Goal: Browse casually: Explore the website without a specific task or goal

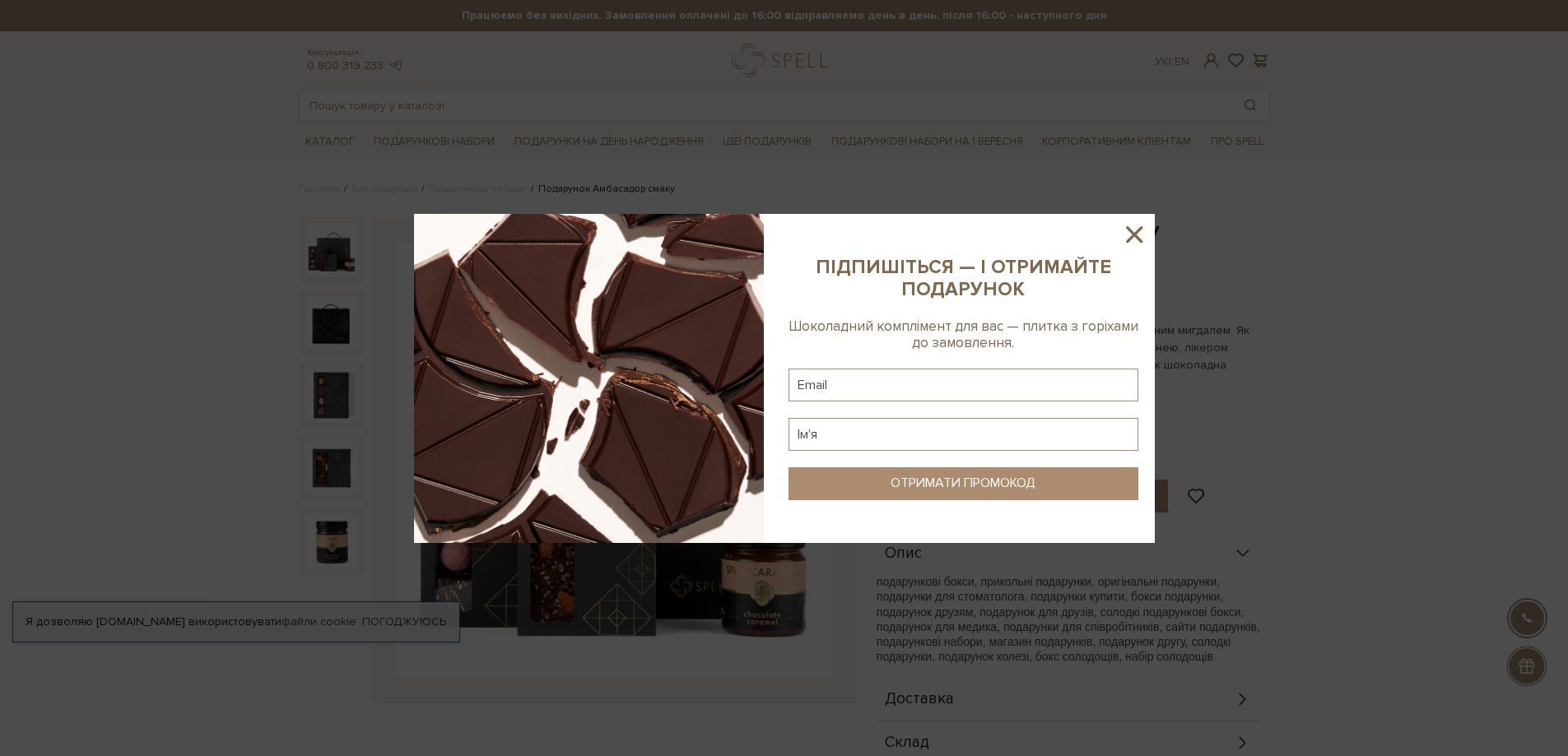
click at [1131, 232] on icon at bounding box center [1134, 234] width 17 height 17
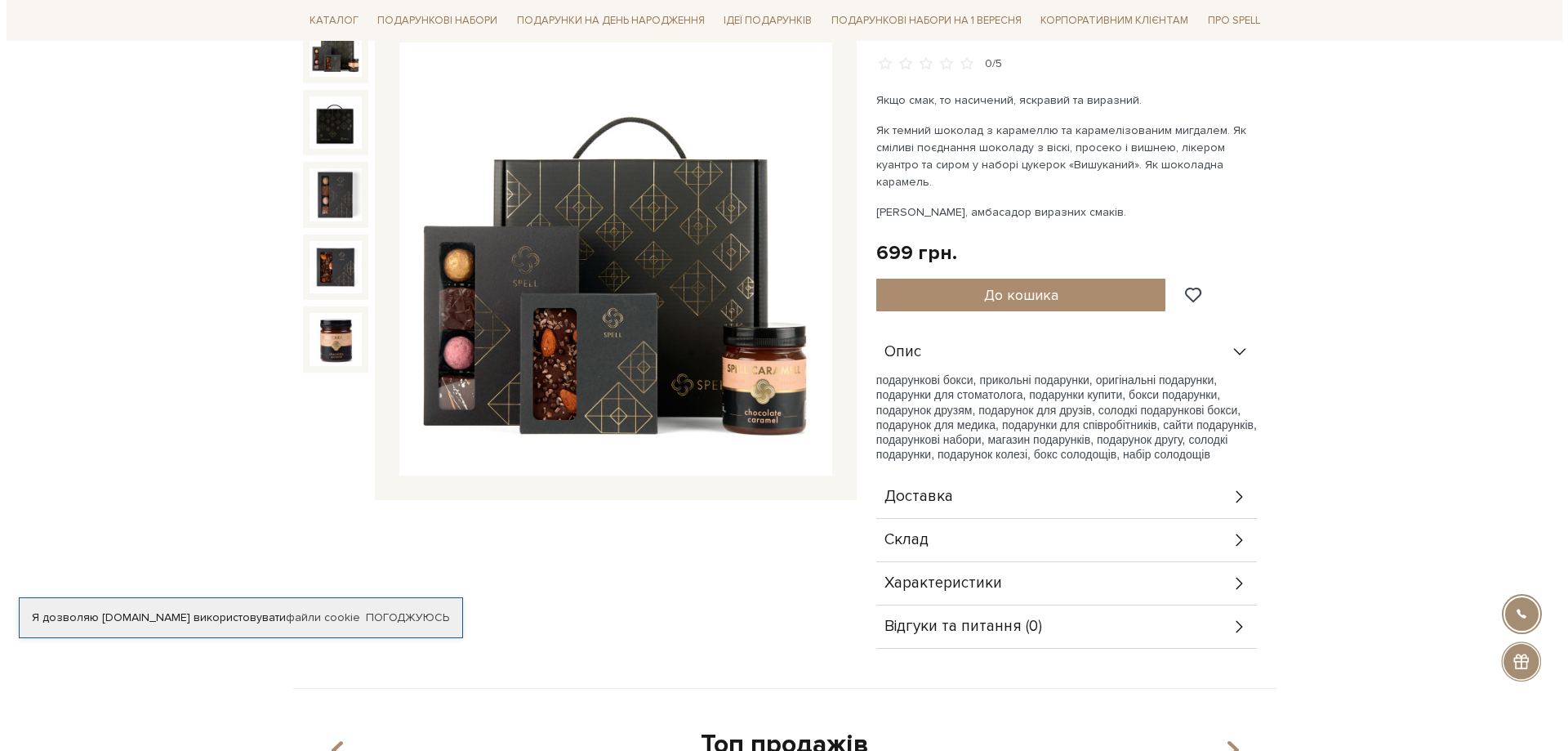
scroll to position [245, 0]
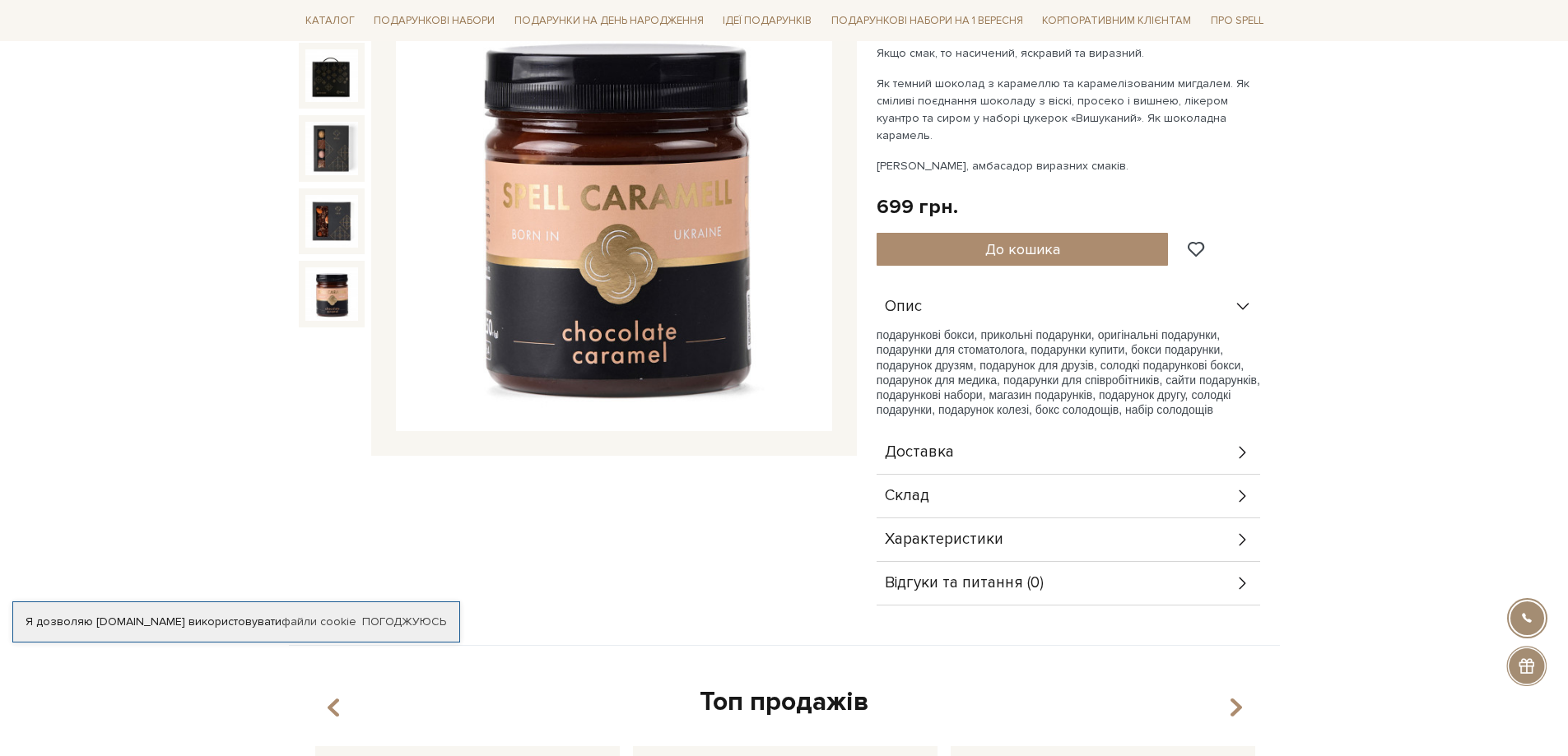
click at [313, 301] on img at bounding box center [331, 293] width 52 height 52
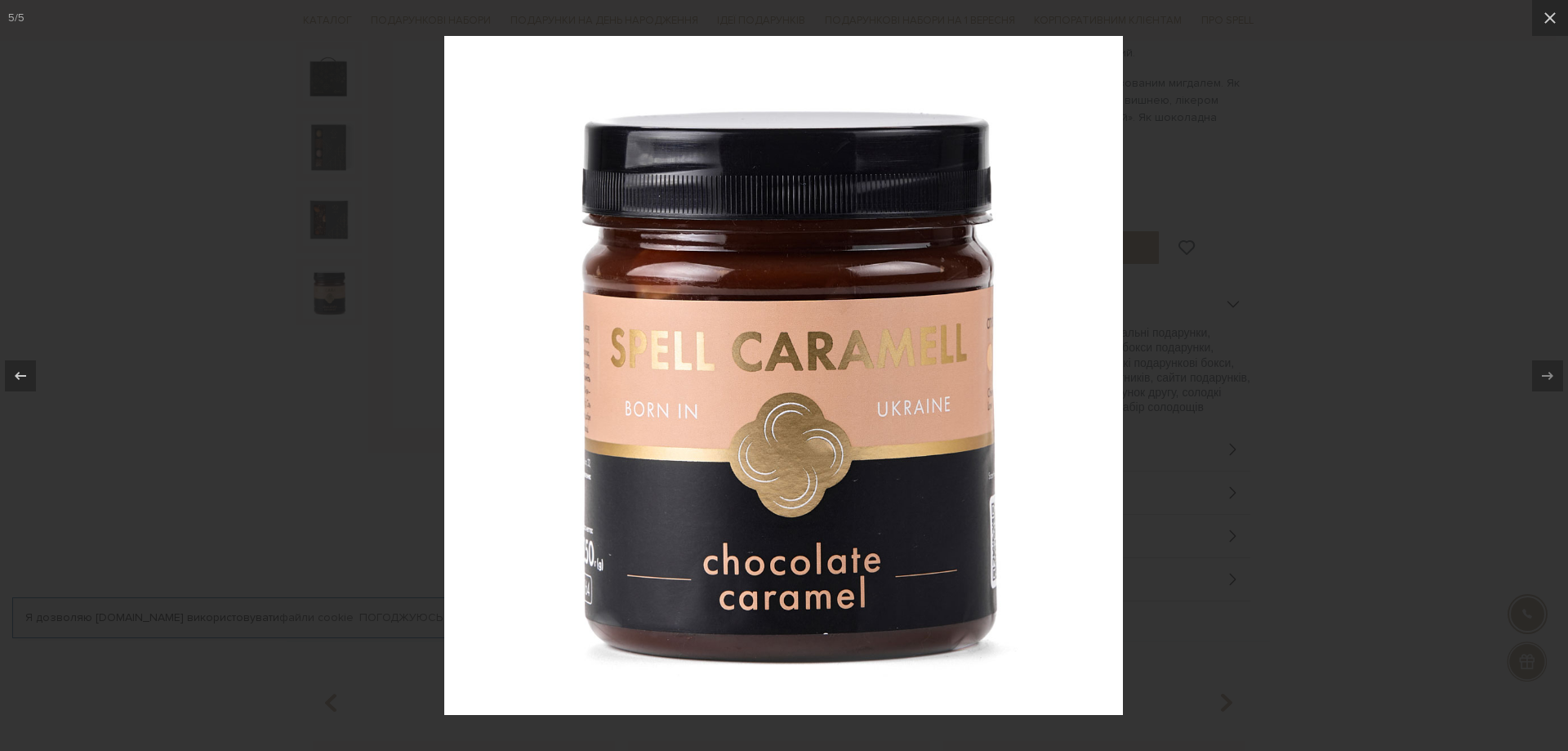
click at [312, 216] on div at bounding box center [784, 375] width 1568 height 751
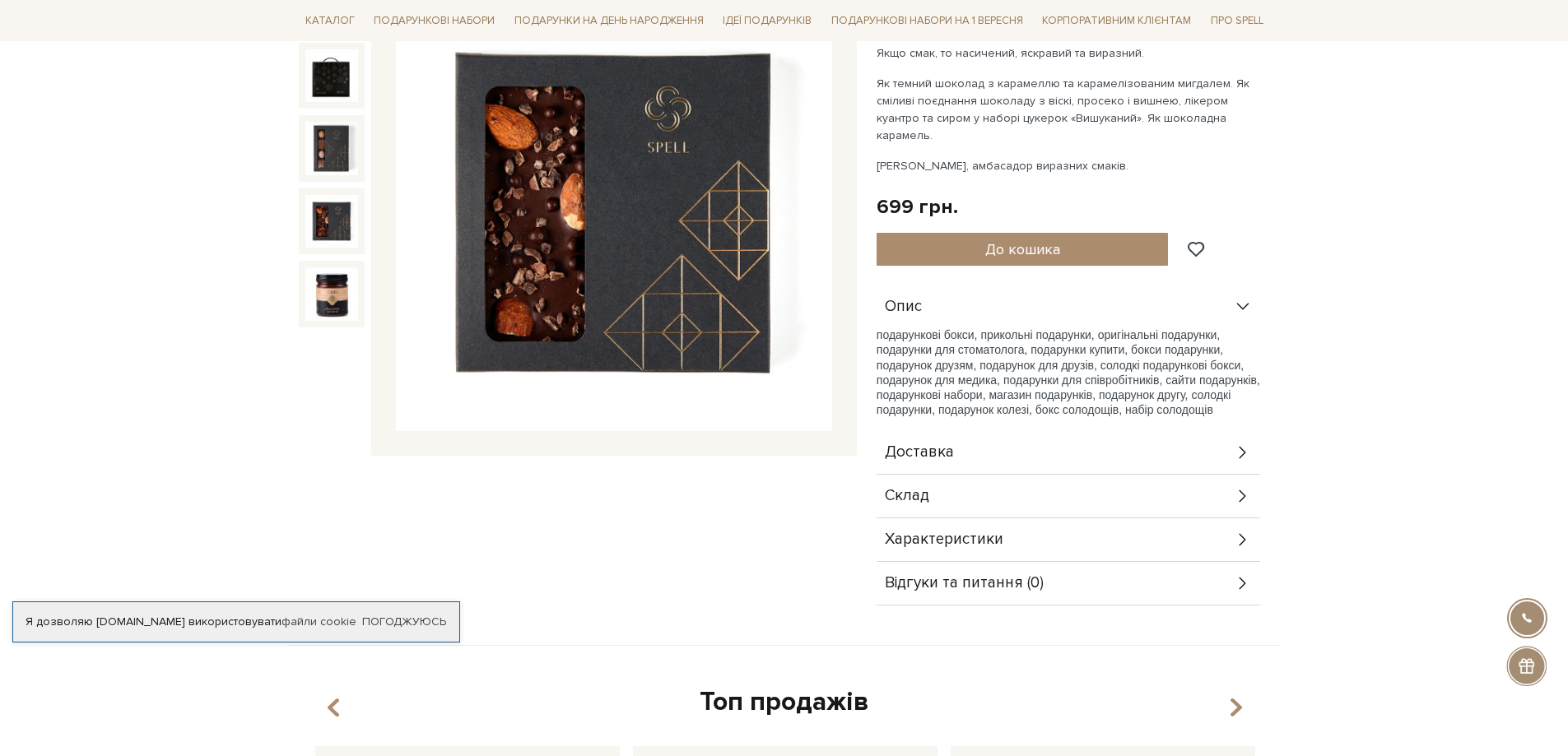
click at [317, 217] on img at bounding box center [331, 220] width 52 height 52
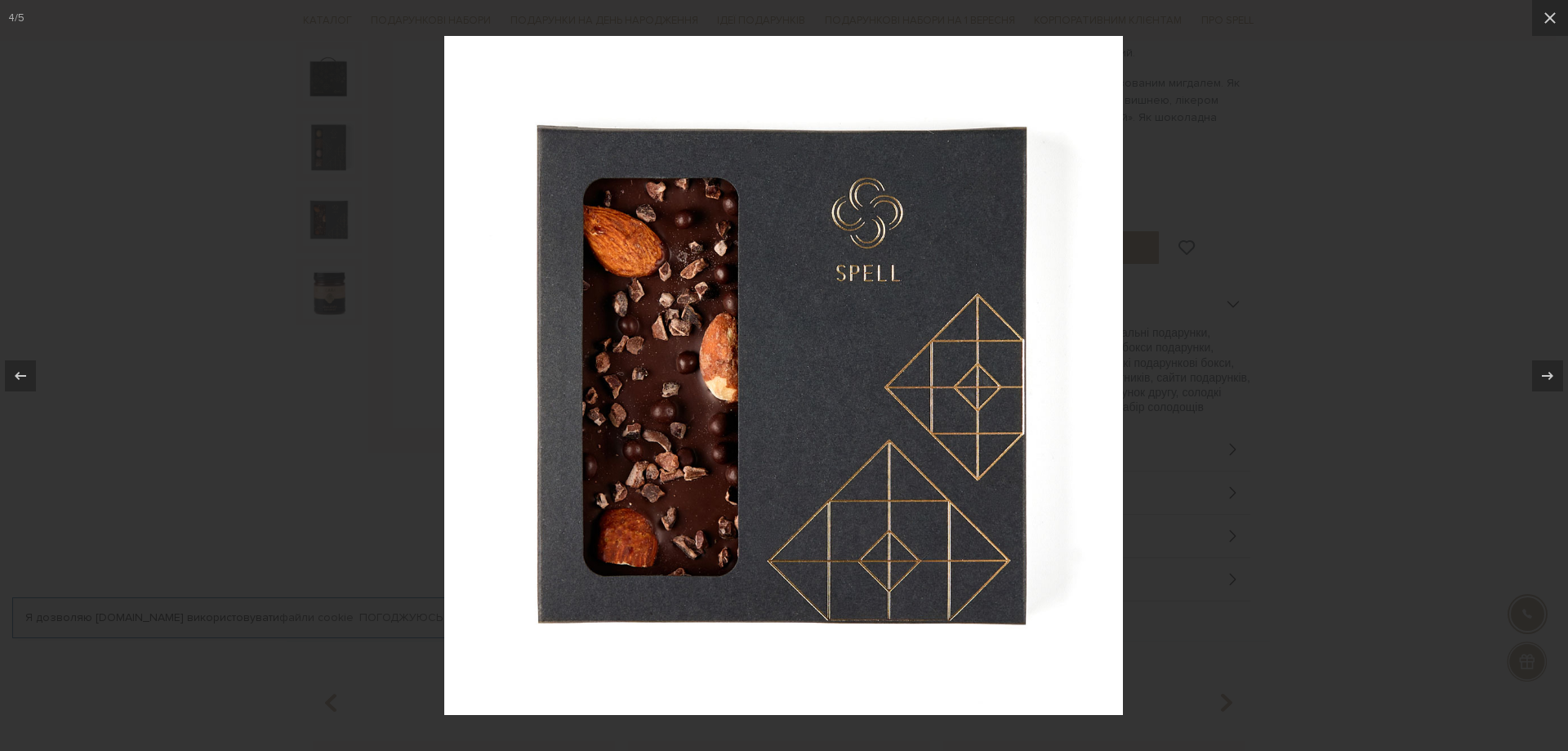
click at [329, 172] on div at bounding box center [784, 375] width 1568 height 751
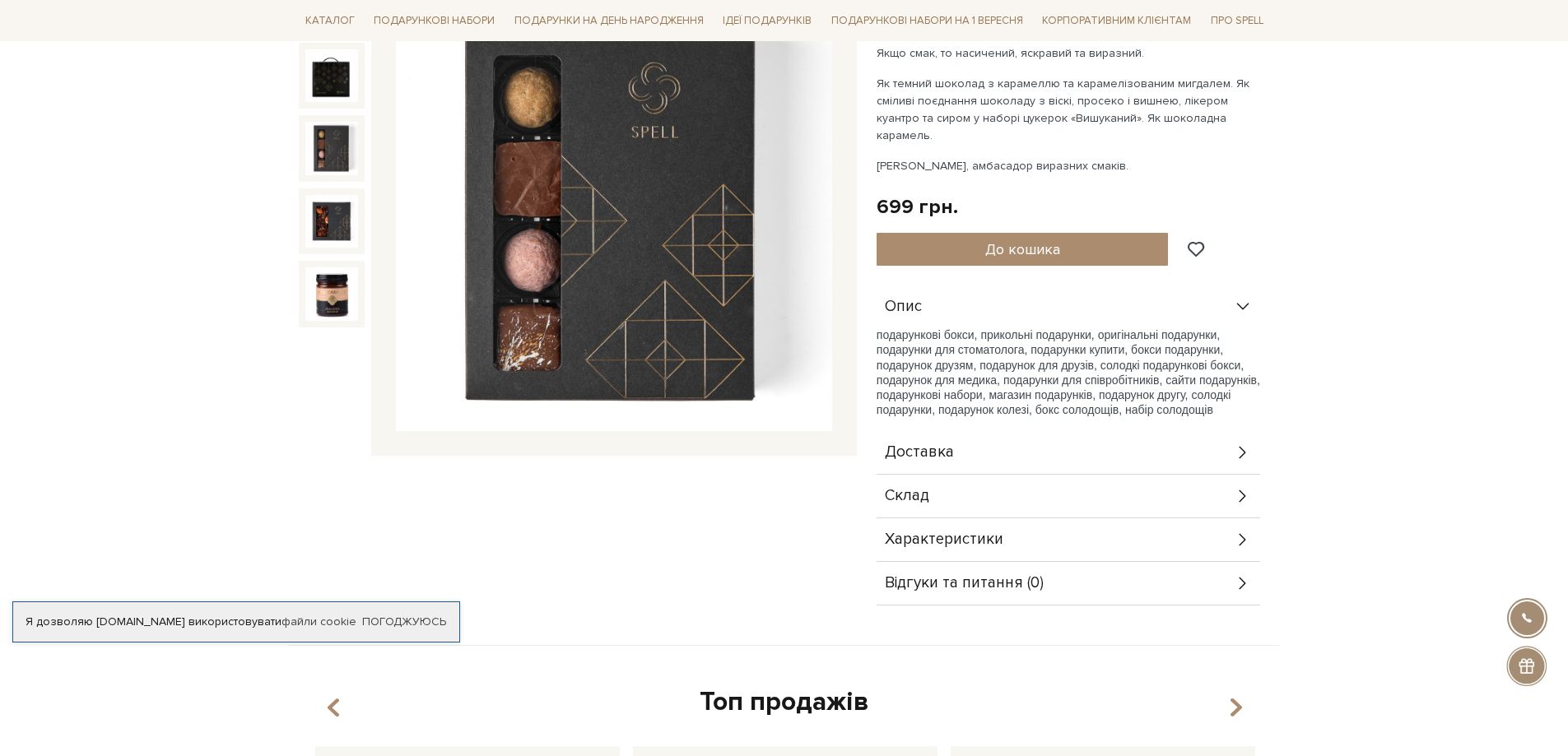
click at [325, 108] on div at bounding box center [332, 76] width 66 height 66
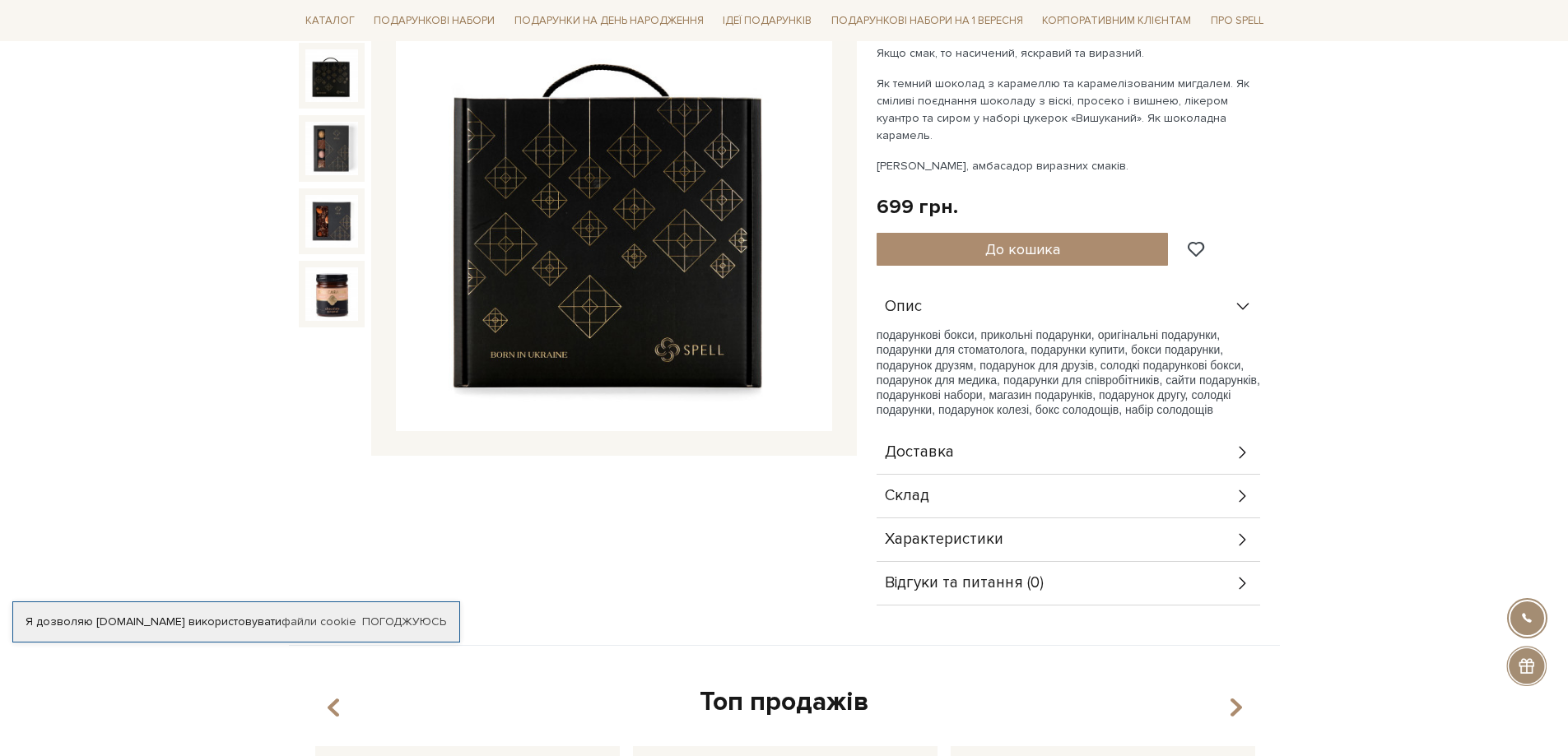
click at [334, 88] on img at bounding box center [331, 75] width 52 height 52
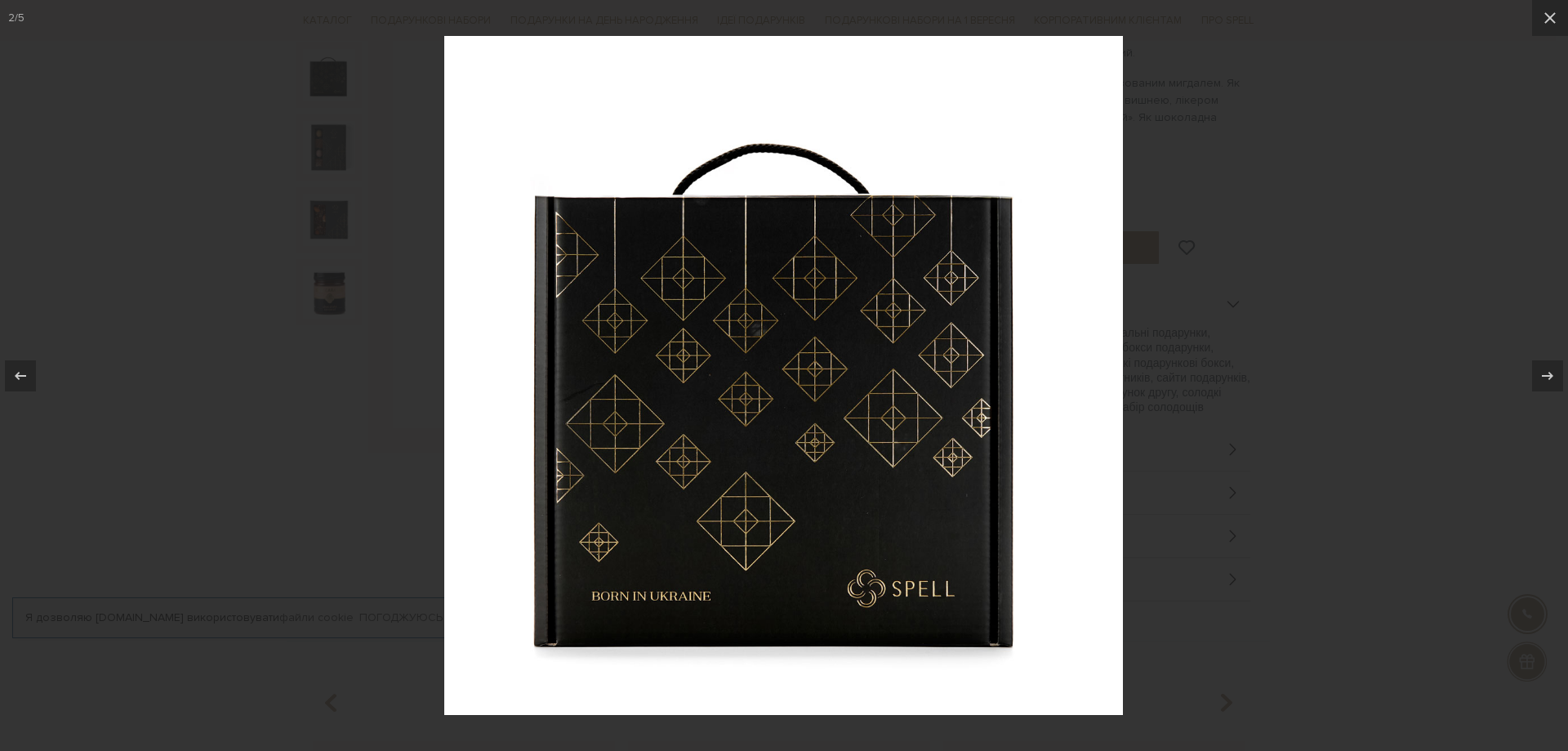
click at [1371, 547] on div at bounding box center [784, 375] width 1568 height 751
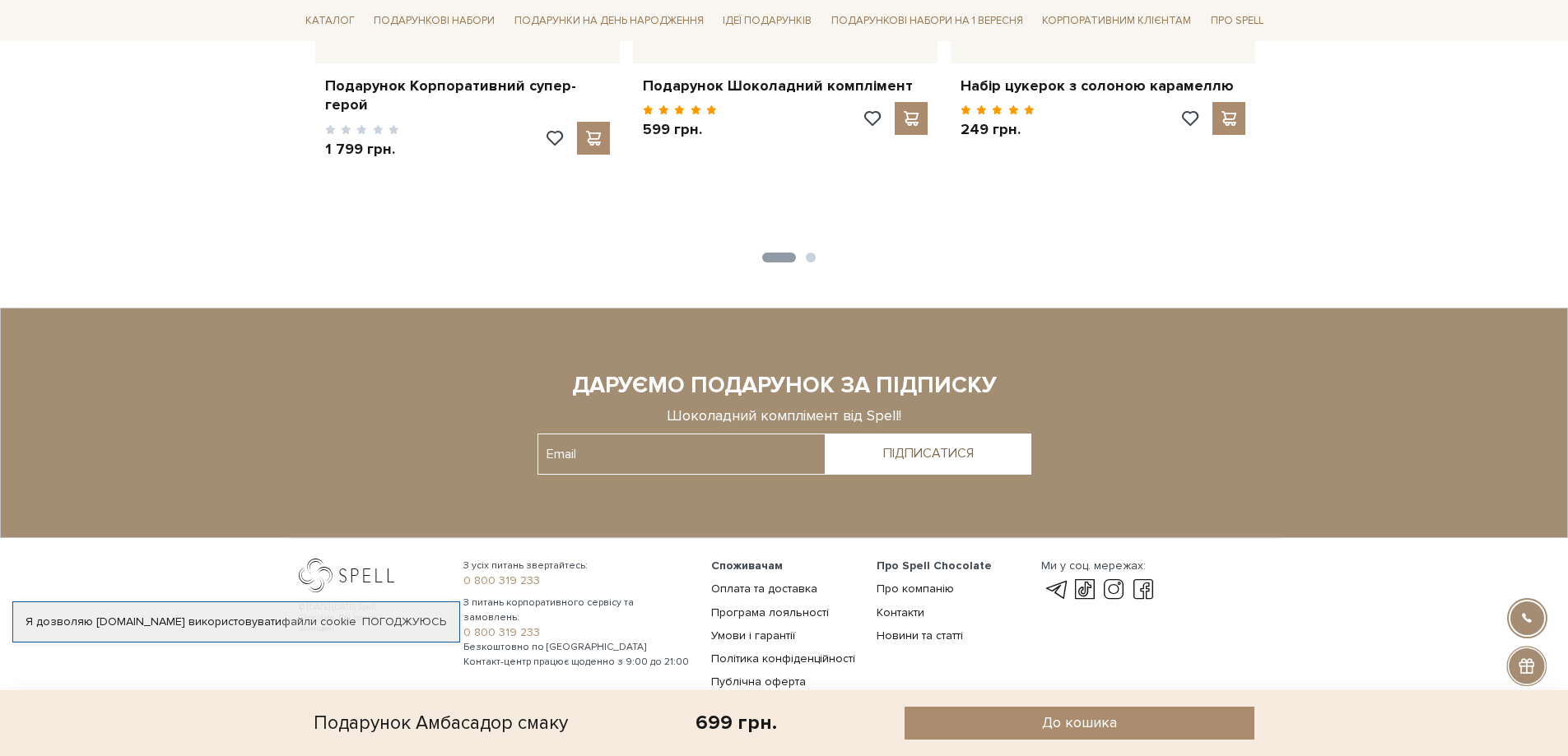
scroll to position [822, 0]
